Goal: Navigation & Orientation: Find specific page/section

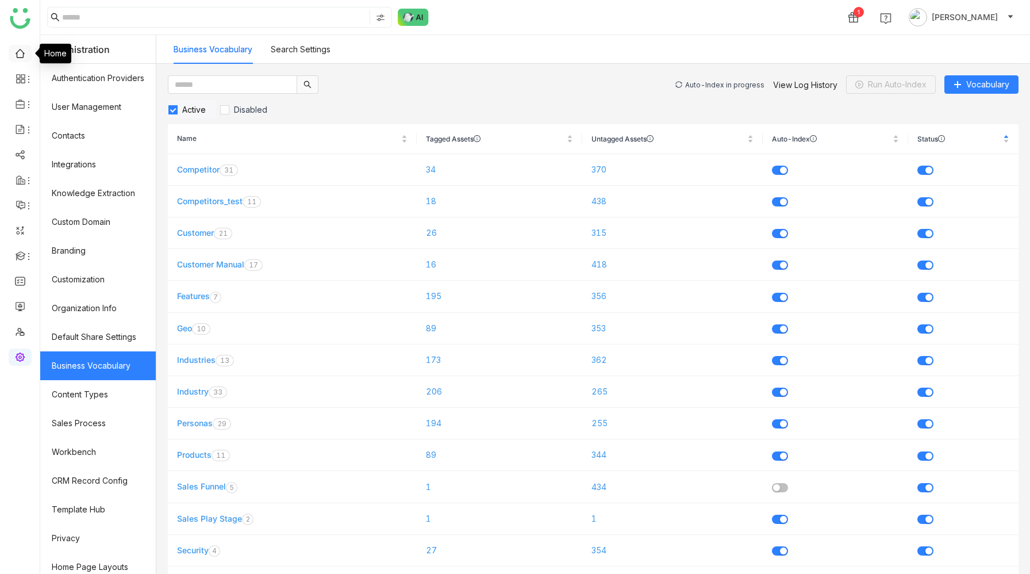
click at [19, 50] on link at bounding box center [20, 53] width 10 height 10
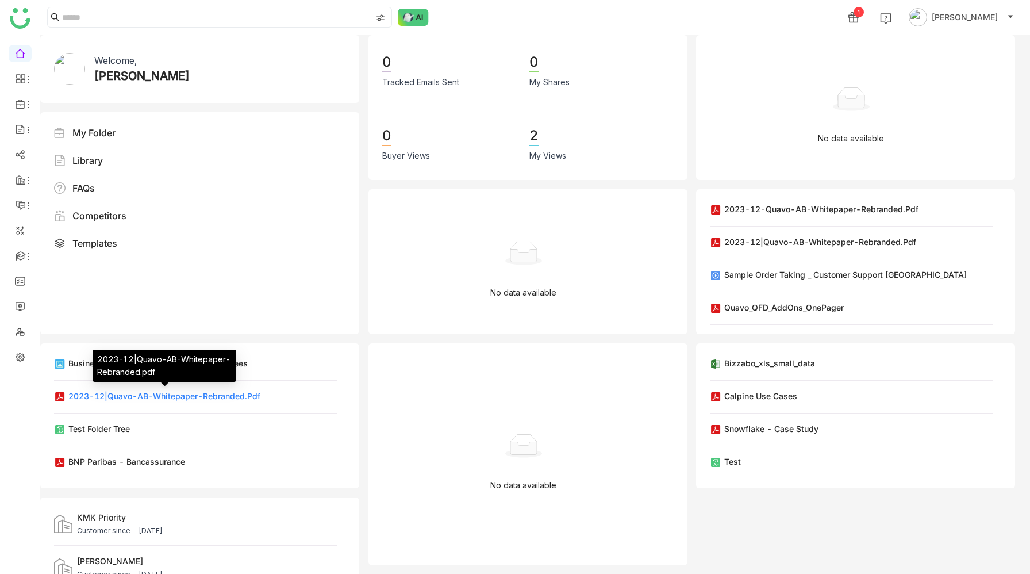
click at [212, 395] on div "2023-12|Quavo-AB-Whitepaper-Rebranded.pdf" at bounding box center [164, 396] width 192 height 12
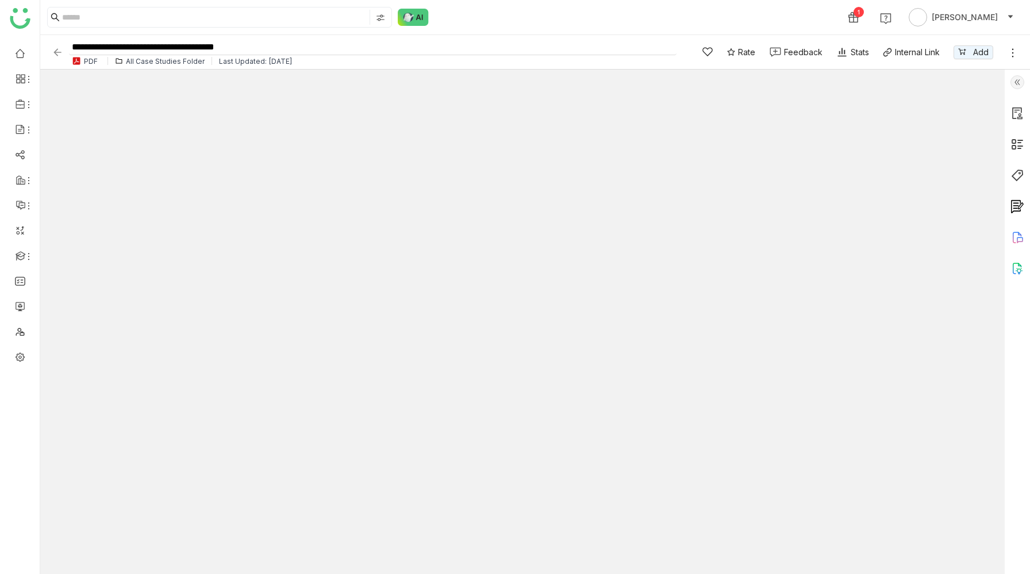
type input "*"
